Goal: Complete application form

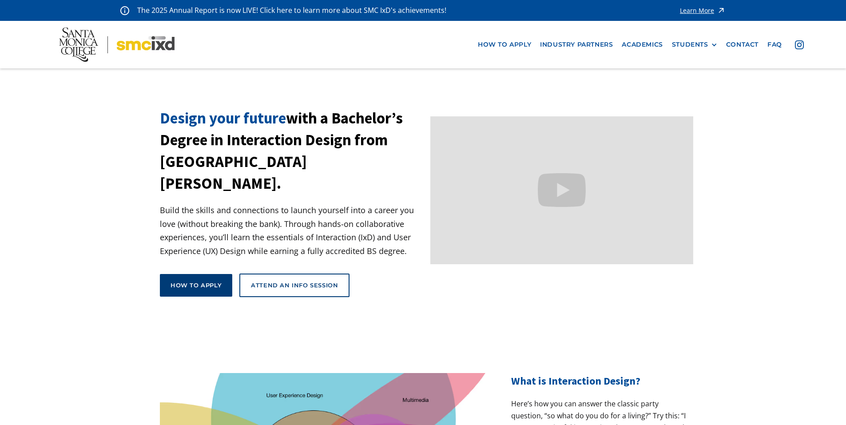
click at [193, 281] on div "How to apply" at bounding box center [196, 285] width 51 height 8
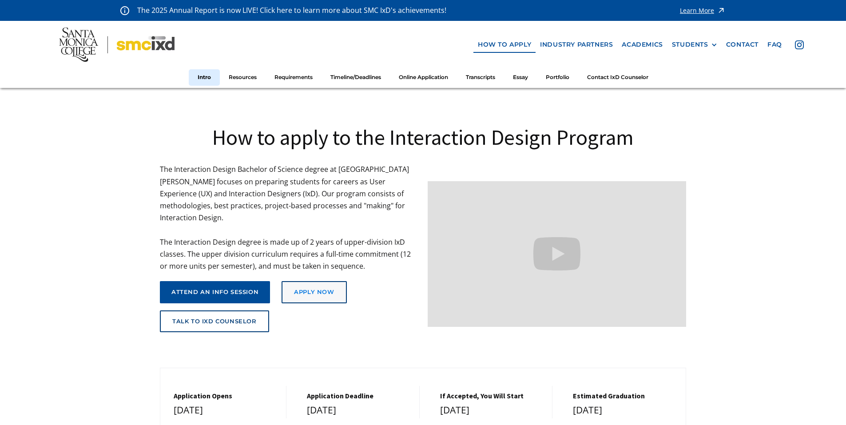
click at [321, 289] on div "Apply Now" at bounding box center [314, 292] width 40 height 7
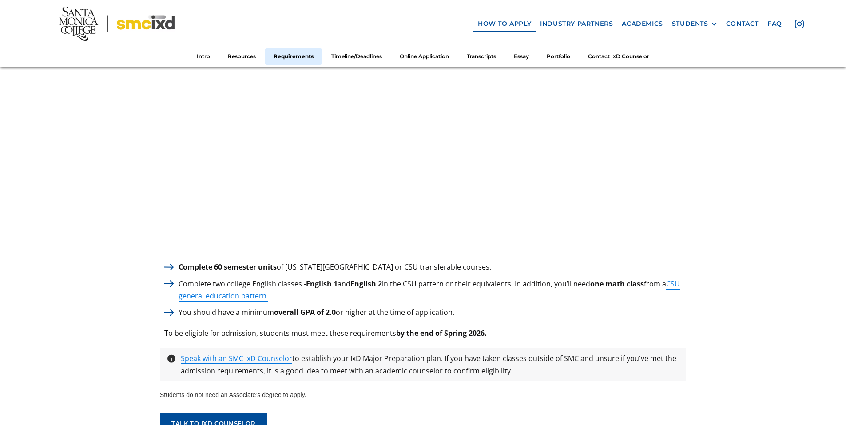
scroll to position [1199, 0]
